Goal: Check status: Check status

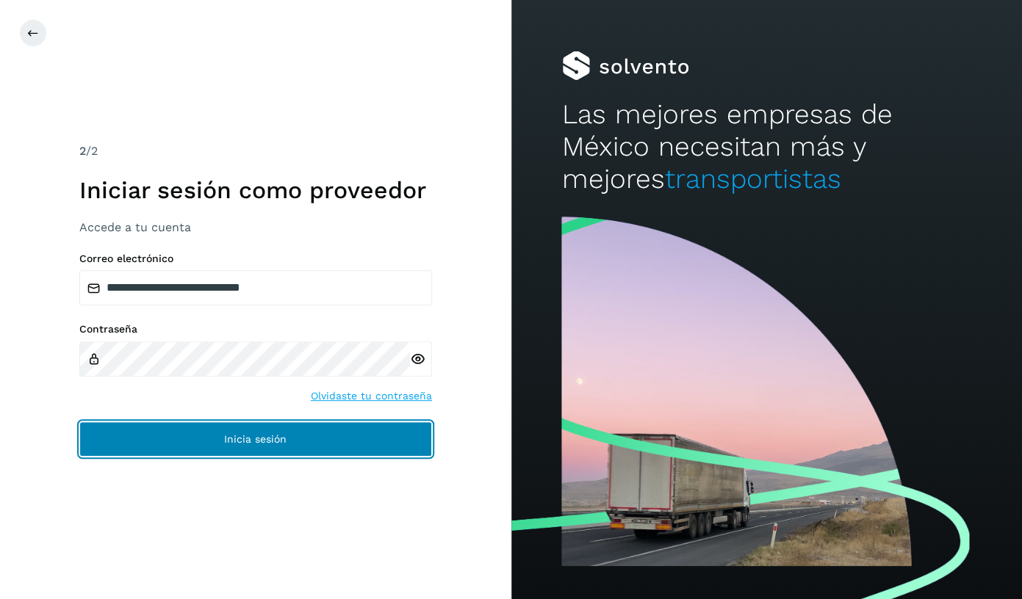
click at [236, 438] on span "Inicia sesión" at bounding box center [255, 439] width 62 height 10
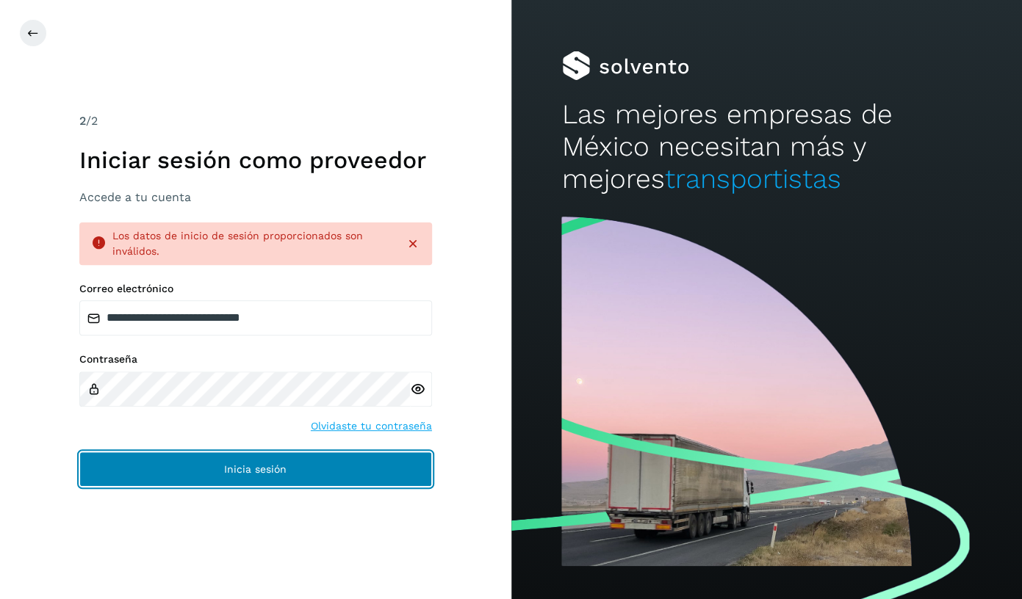
click at [185, 474] on button "Inicia sesión" at bounding box center [255, 469] width 353 height 35
click at [212, 474] on button "Inicia sesión" at bounding box center [255, 469] width 353 height 35
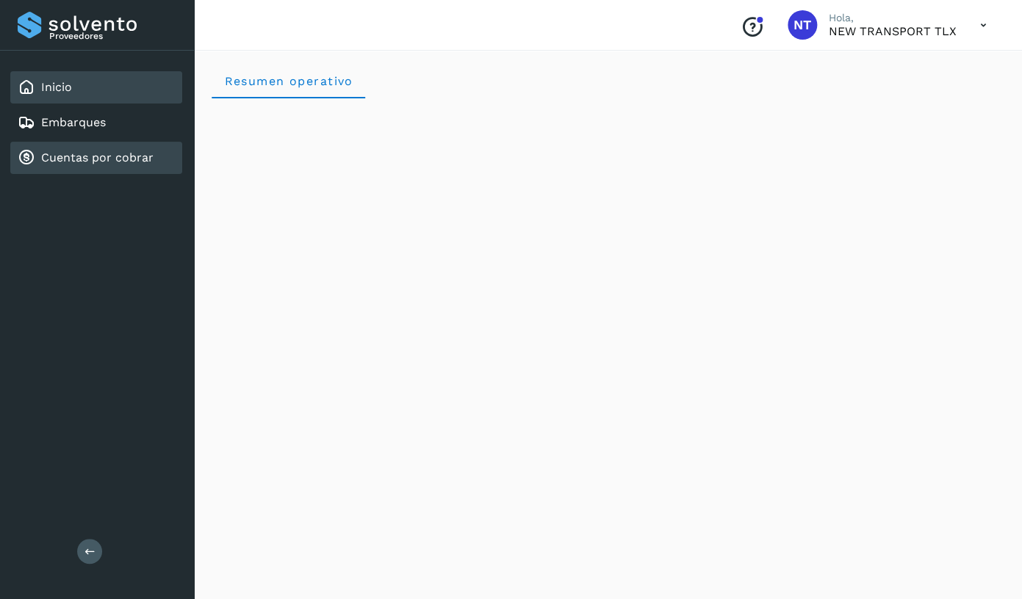
click at [101, 160] on link "Cuentas por cobrar" at bounding box center [97, 158] width 112 height 14
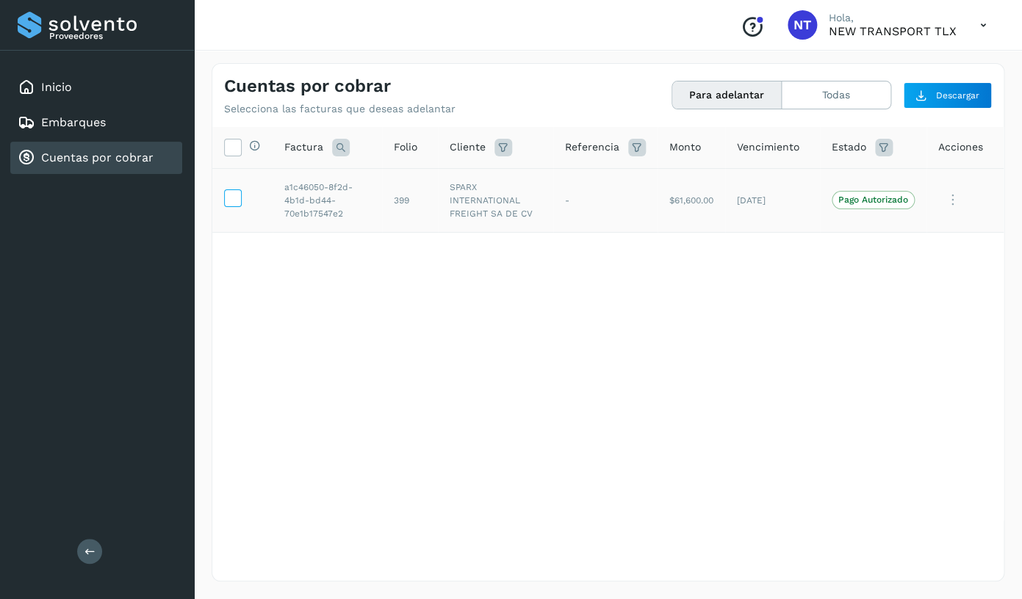
click at [233, 205] on icon at bounding box center [232, 196] width 15 height 15
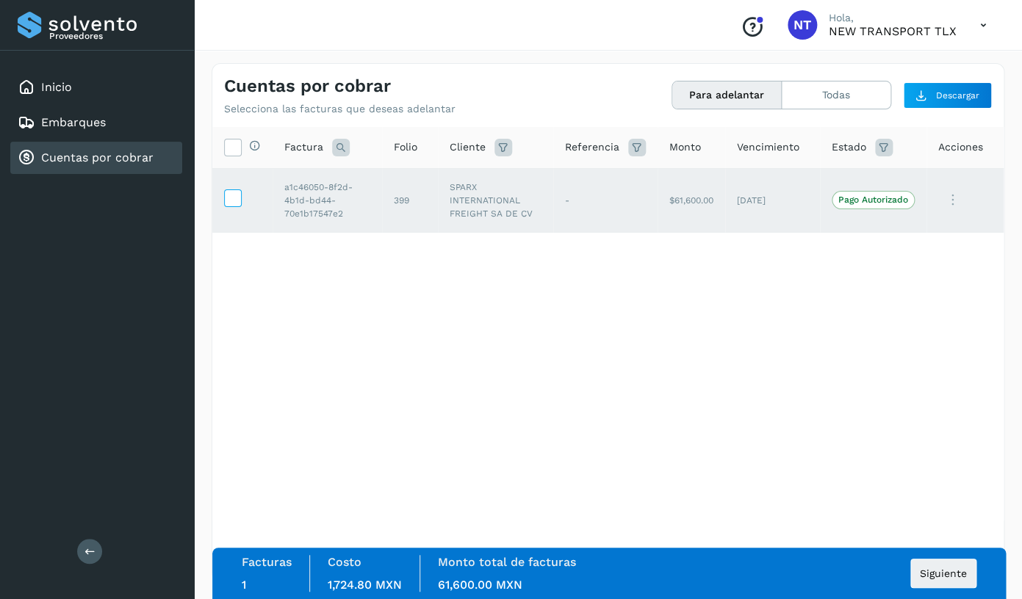
click at [233, 205] on icon at bounding box center [232, 196] width 15 height 15
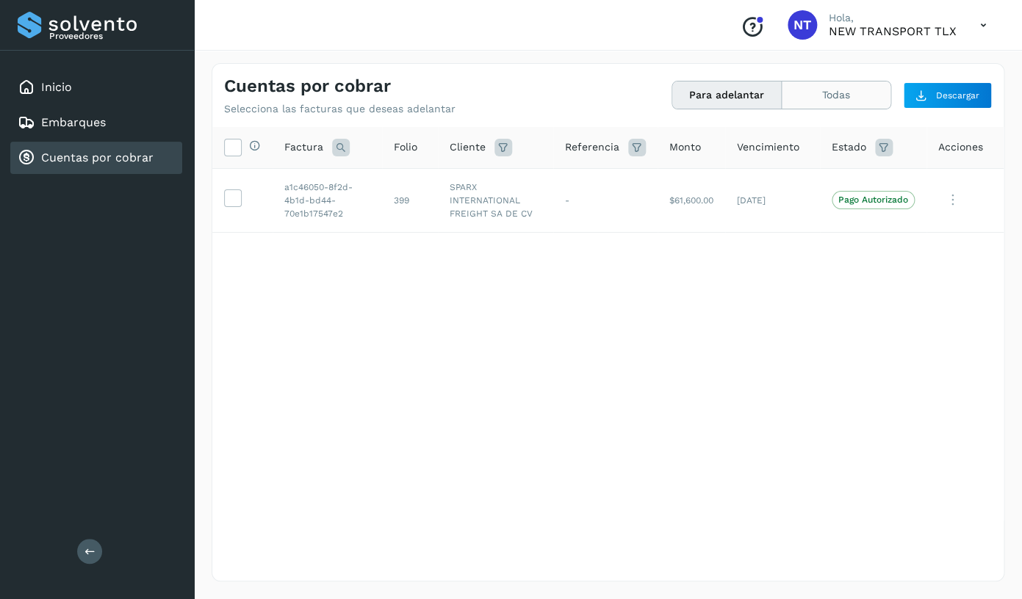
click at [840, 101] on button "Todas" at bounding box center [835, 95] width 109 height 27
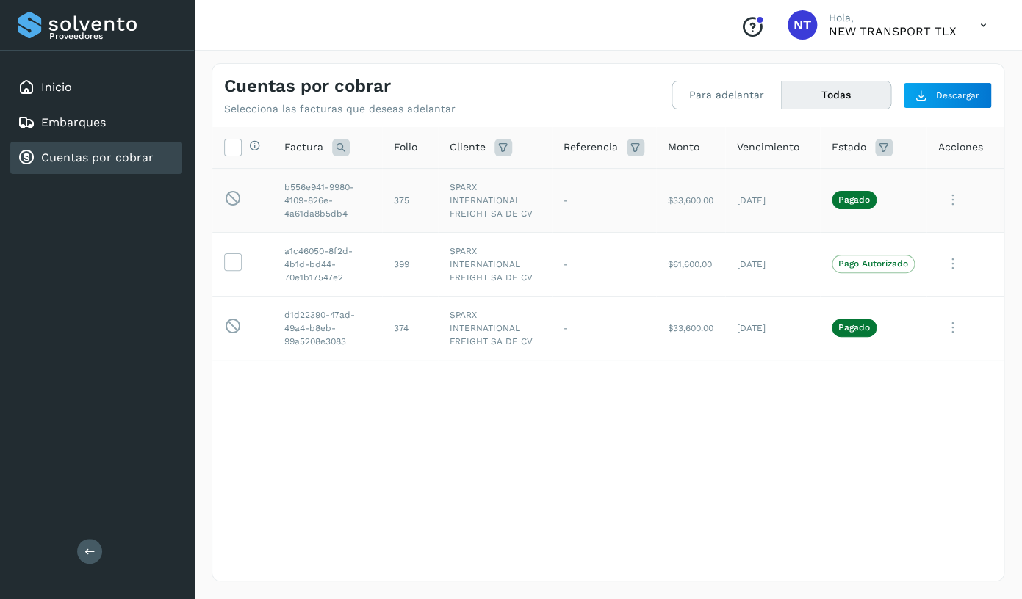
click at [438, 195] on td "375" at bounding box center [410, 200] width 56 height 64
click at [870, 205] on p "Pagado" at bounding box center [854, 200] width 32 height 10
click at [820, 217] on td "[DATE]" at bounding box center [772, 200] width 95 height 64
click at [876, 336] on span "Pagado" at bounding box center [853, 328] width 45 height 18
click at [235, 336] on icon at bounding box center [233, 326] width 18 height 18
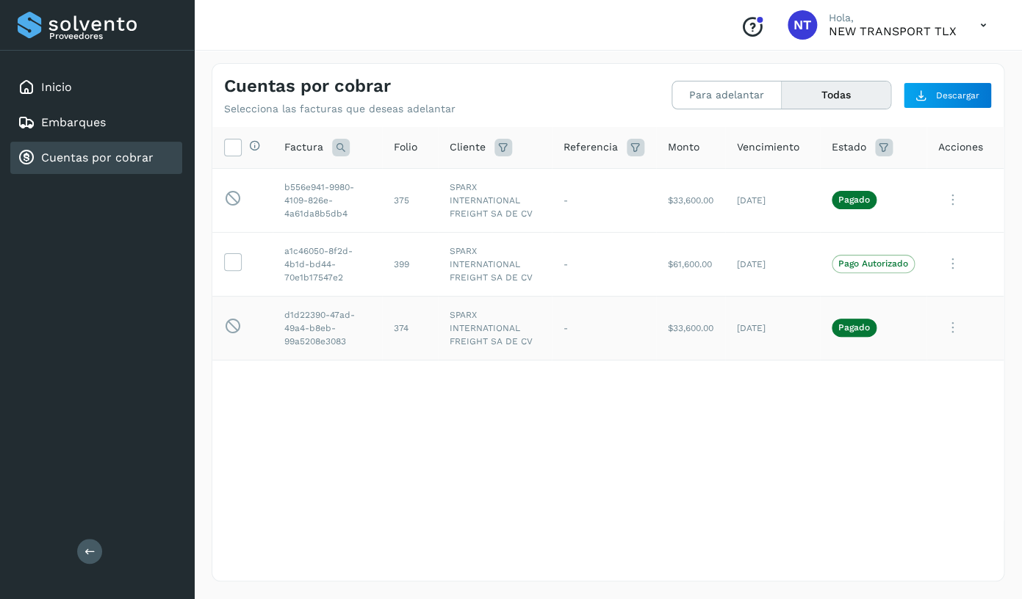
click at [321, 336] on td "d1d22390-47ad-49a4-b8eb-99a5208e3083" at bounding box center [326, 328] width 109 height 64
click at [327, 360] on td "d1d22390-47ad-49a4-b8eb-99a5208e3083" at bounding box center [326, 328] width 109 height 64
click at [229, 269] on icon at bounding box center [232, 260] width 15 height 15
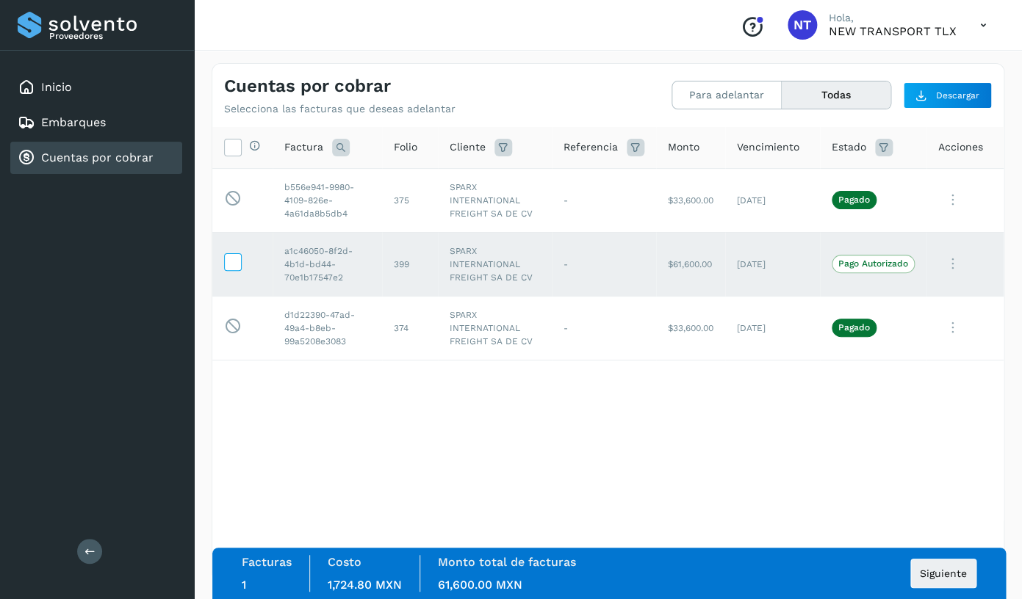
click at [229, 269] on icon at bounding box center [232, 260] width 15 height 15
